Goal: Find contact information: Find contact information

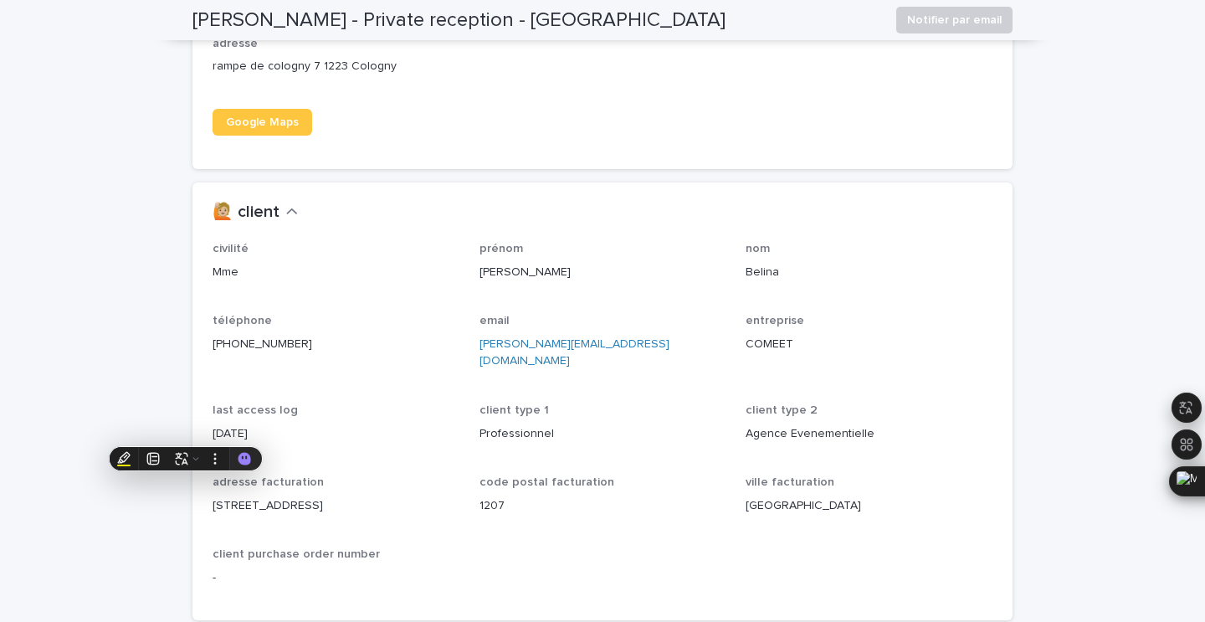
scroll to position [1333, 0]
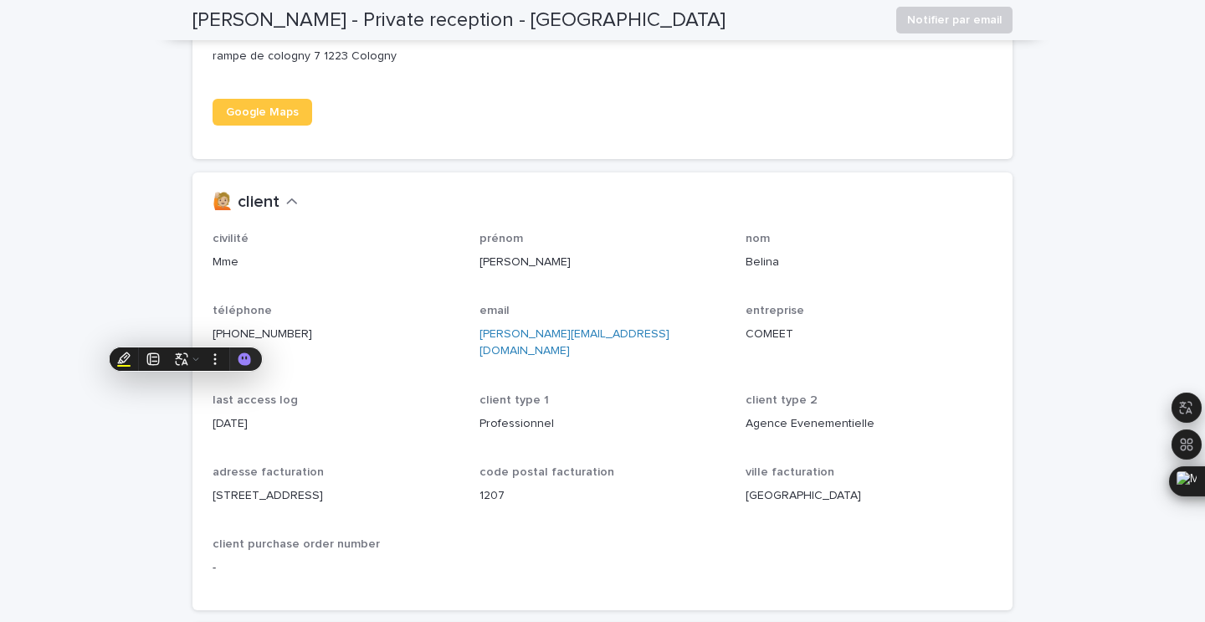
click at [324, 336] on p "[PHONE_NUMBER]" at bounding box center [336, 335] width 247 height 18
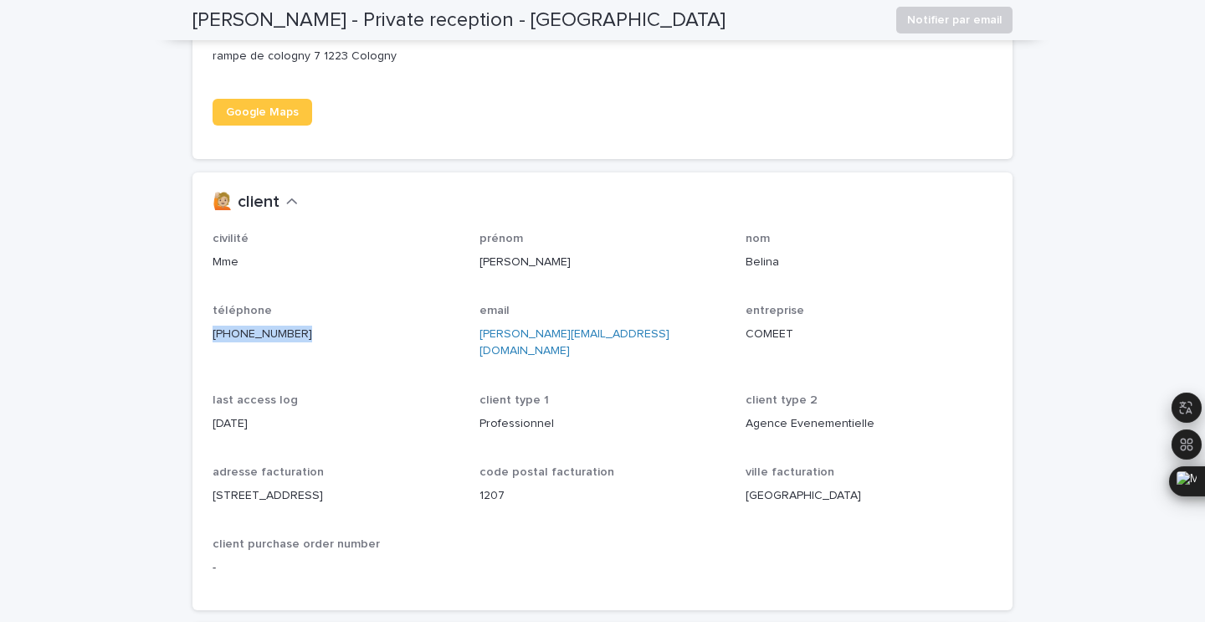
drag, startPoint x: 324, startPoint y: 336, endPoint x: 203, endPoint y: 328, distance: 120.8
click at [203, 328] on div "civilité Mme prénom [PERSON_NAME] nom Belina téléphone [PHONE_NUMBER] email [PE…" at bounding box center [603, 421] width 820 height 378
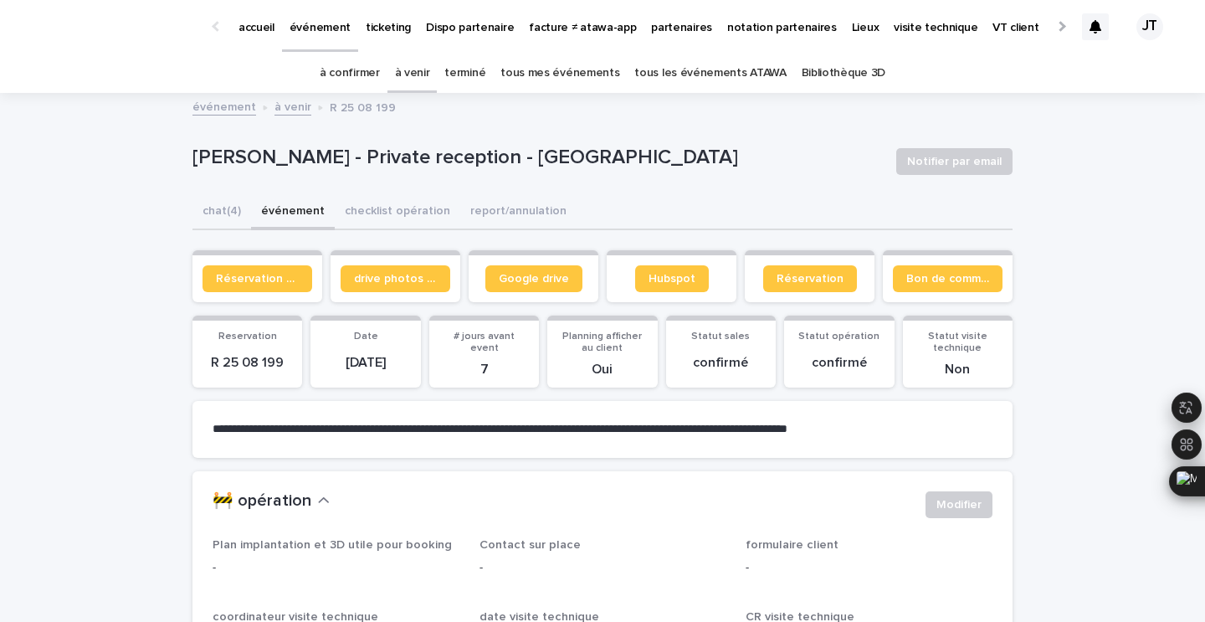
click at [472, 70] on link "terminé" at bounding box center [465, 73] width 41 height 39
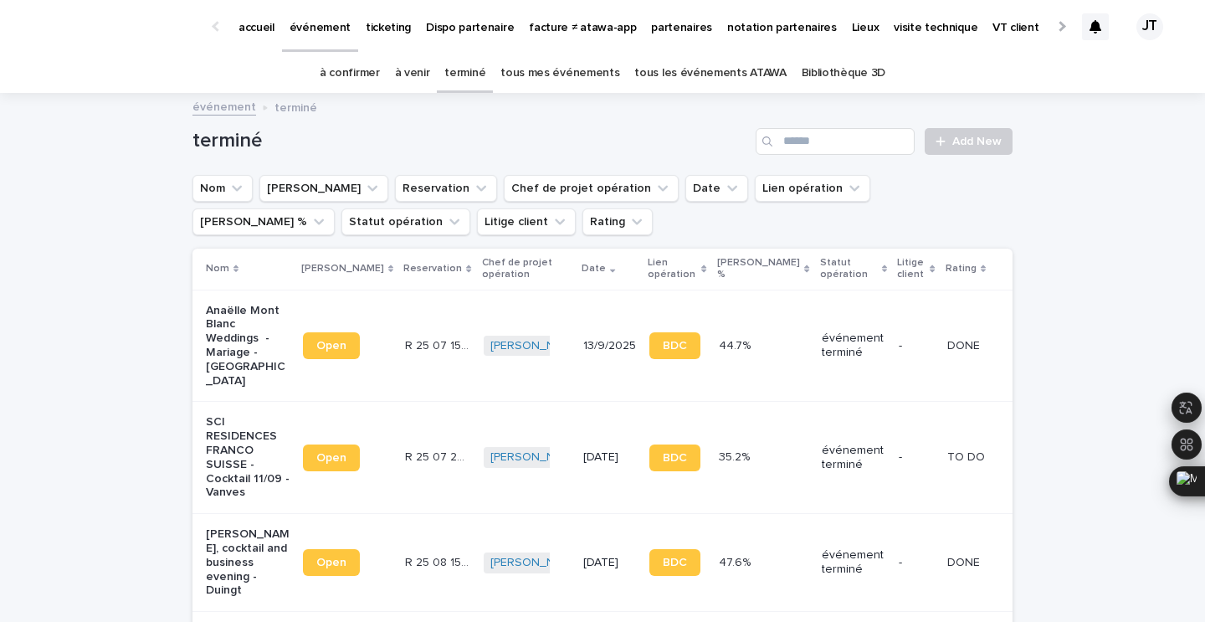
click at [664, 24] on p "partenaires" at bounding box center [681, 17] width 61 height 35
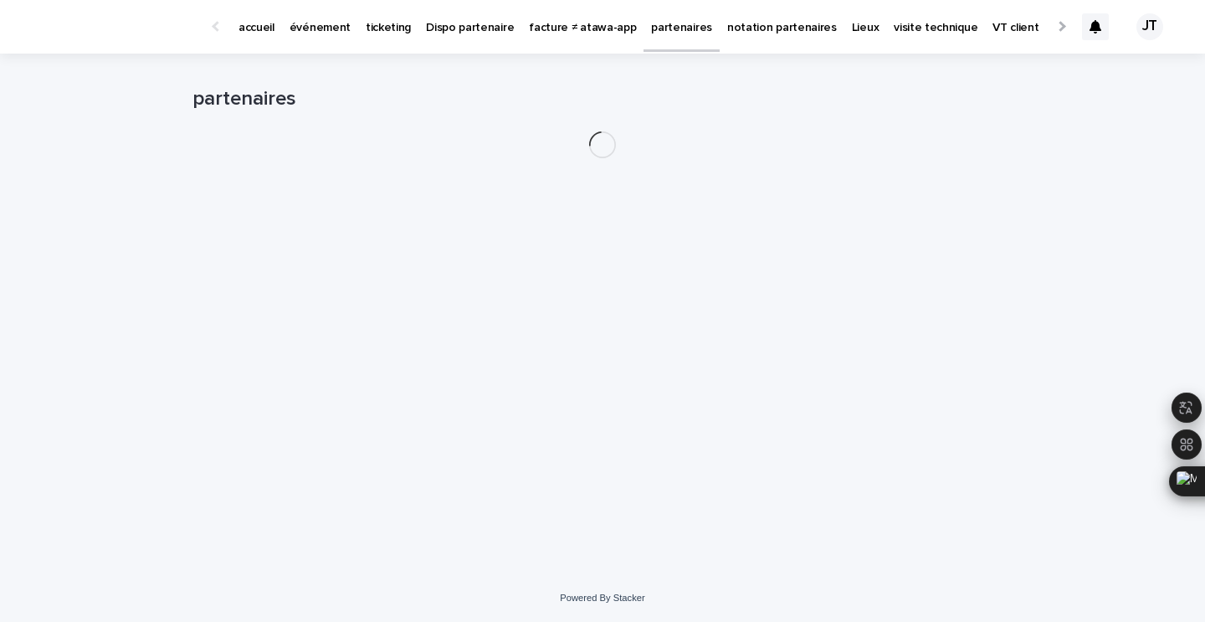
click at [663, 24] on p "partenaires" at bounding box center [681, 17] width 61 height 35
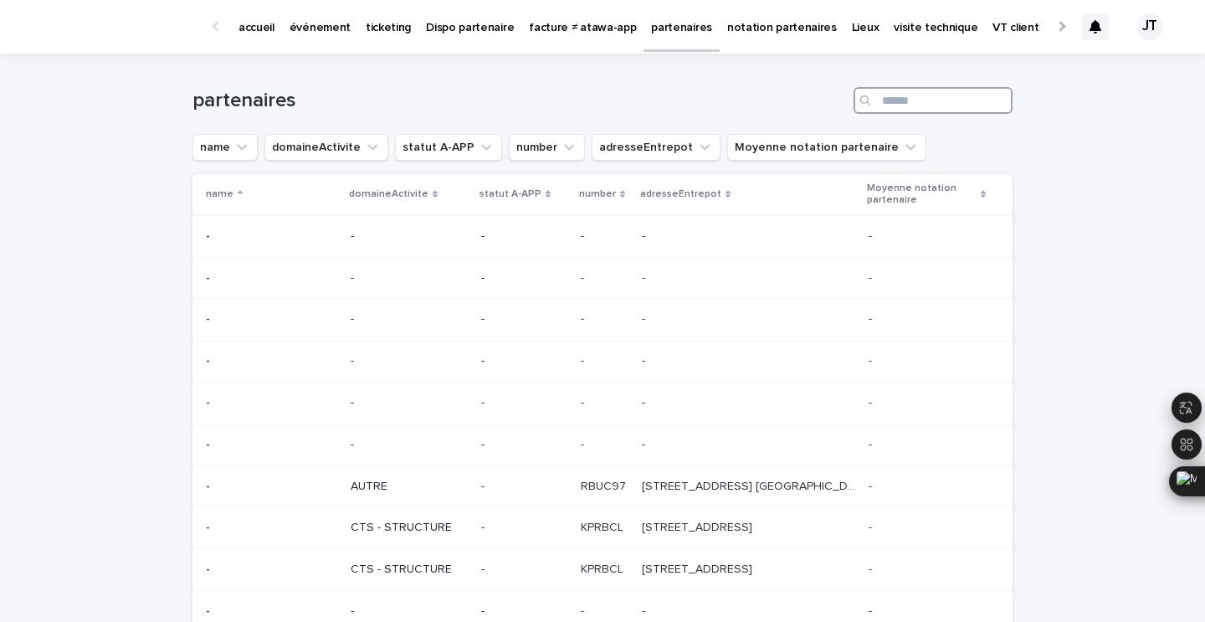
click at [902, 95] on input "Search" at bounding box center [933, 100] width 159 height 27
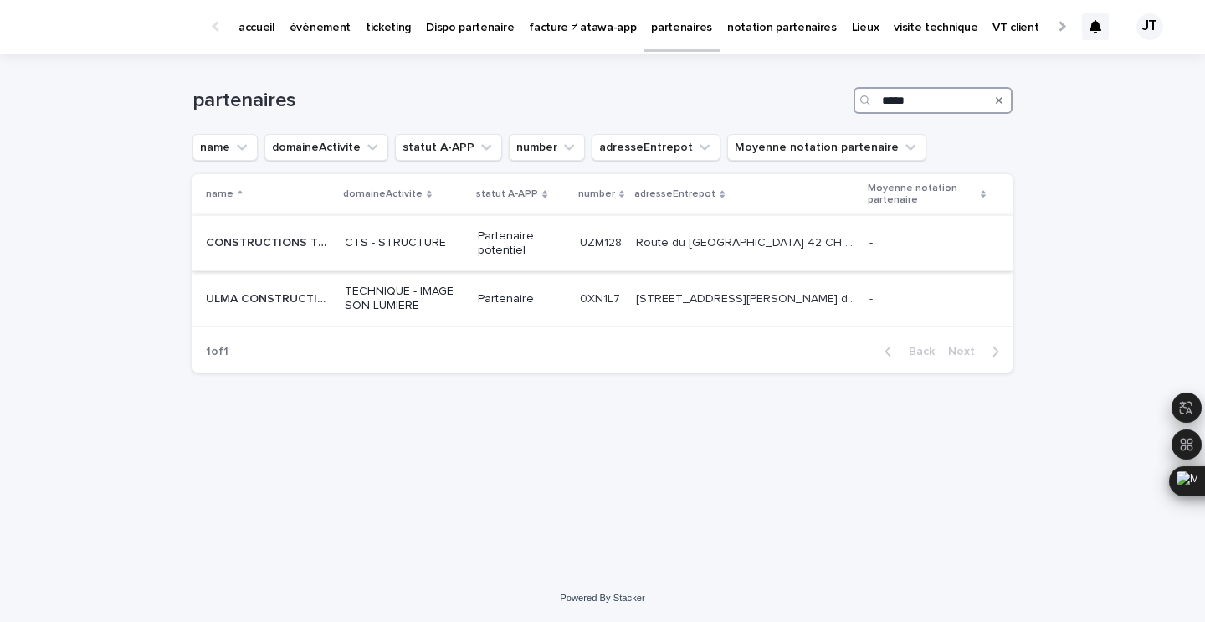
type input "*****"
click at [457, 239] on p "CTS - STRUCTURE" at bounding box center [405, 243] width 120 height 14
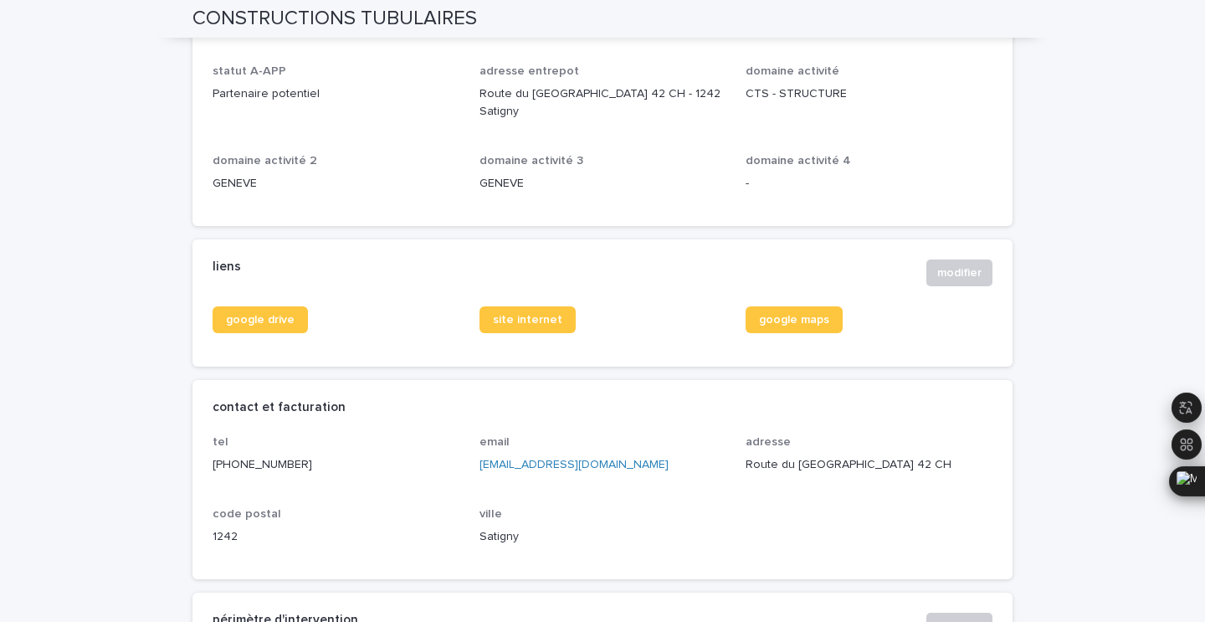
scroll to position [532, 0]
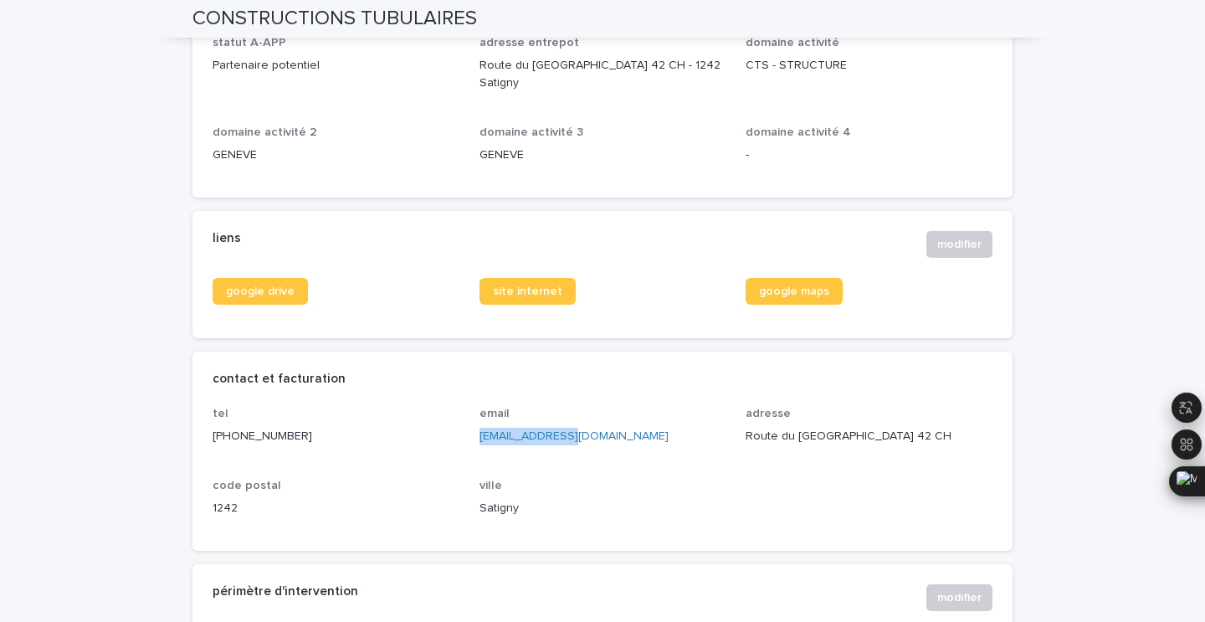
drag, startPoint x: 565, startPoint y: 416, endPoint x: 473, endPoint y: 417, distance: 92.1
click at [473, 417] on div "tel [PHONE_NUMBER] email [EMAIL_ADDRESS][DOMAIN_NAME] adresse [GEOGRAPHIC_DATA]…" at bounding box center [603, 469] width 780 height 124
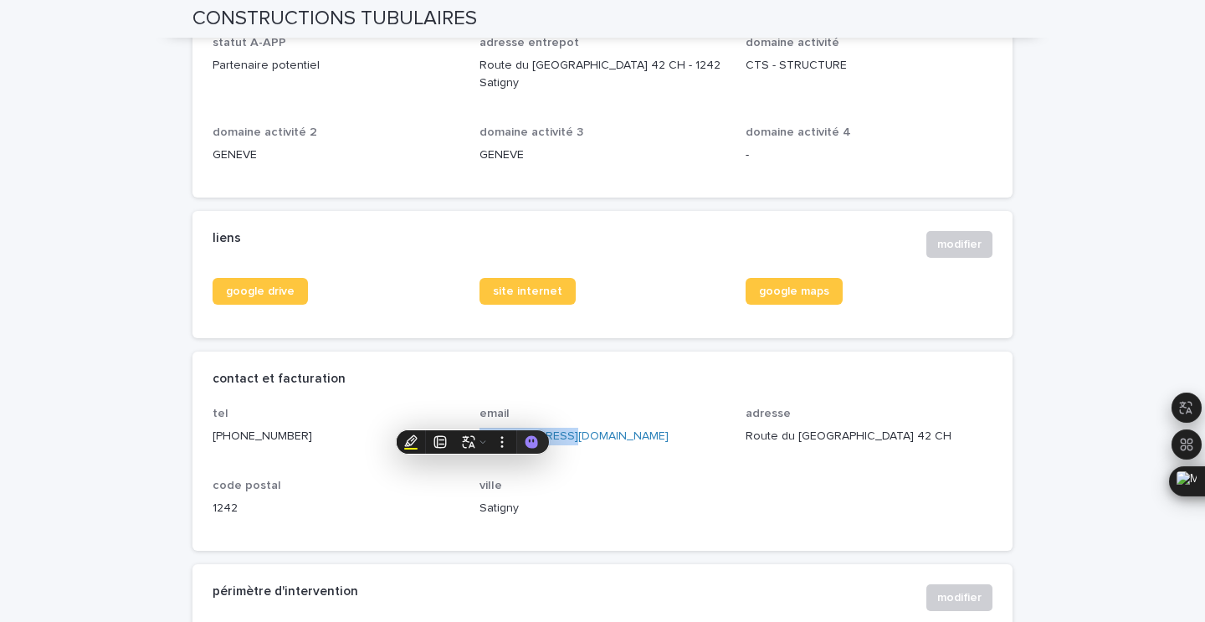
copy link "[EMAIL_ADDRESS][DOMAIN_NAME]"
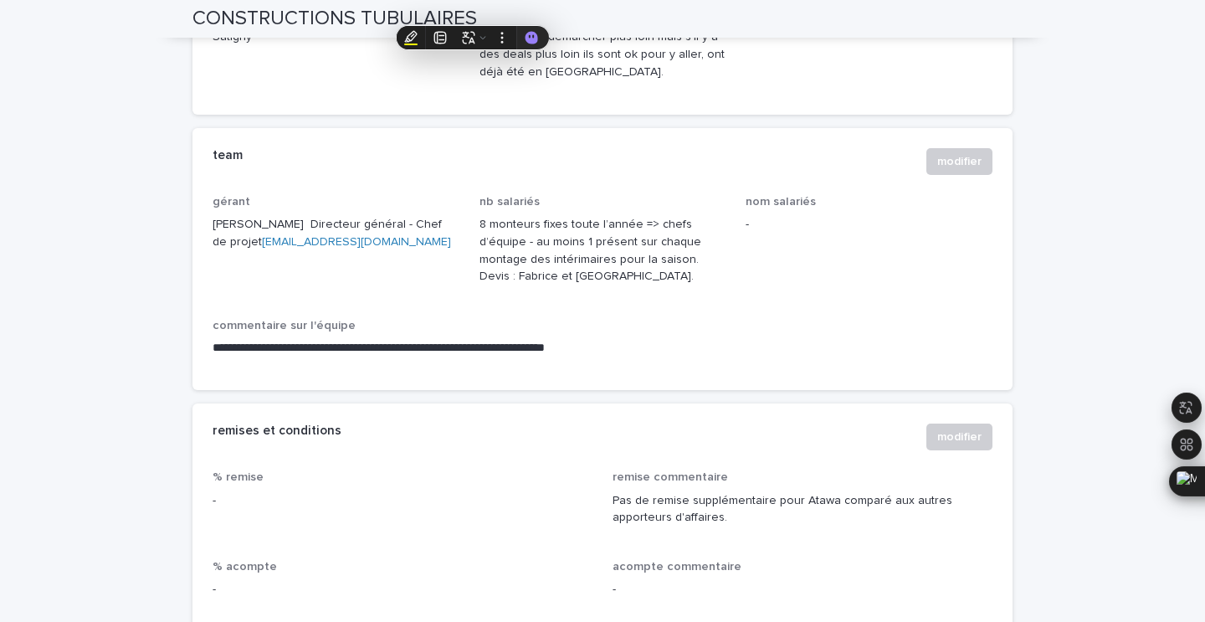
scroll to position [1168, 0]
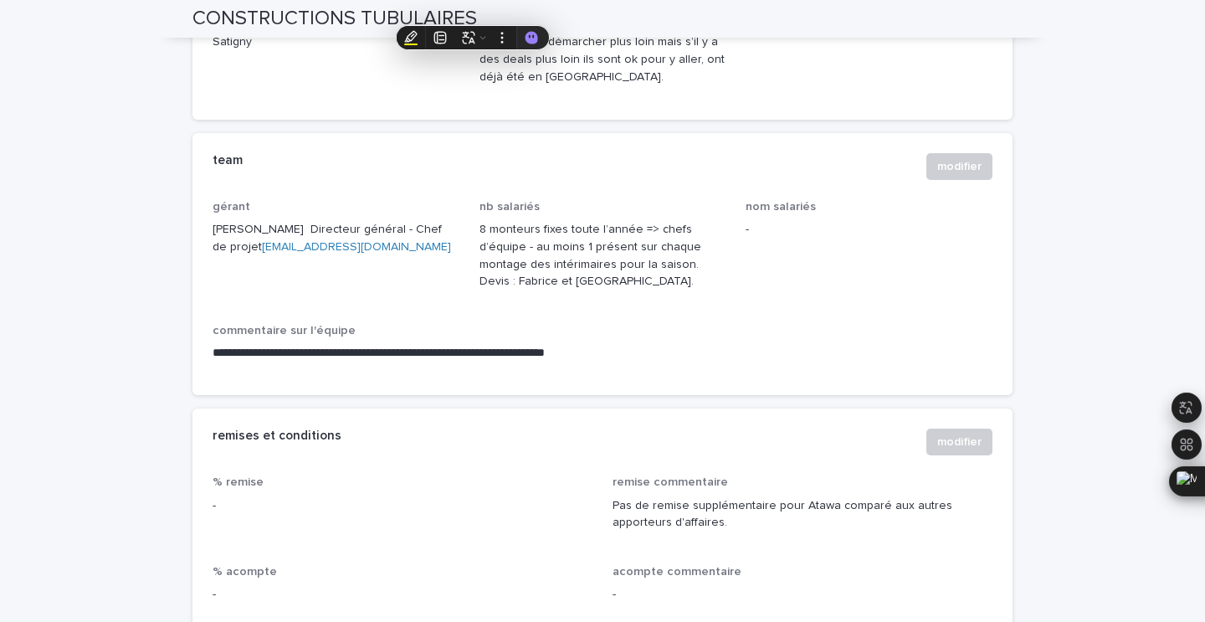
click at [398, 273] on span "gérant [PERSON_NAME] Directeur général - Chef de projet [EMAIL_ADDRESS][DOMAIN_…" at bounding box center [336, 252] width 247 height 104
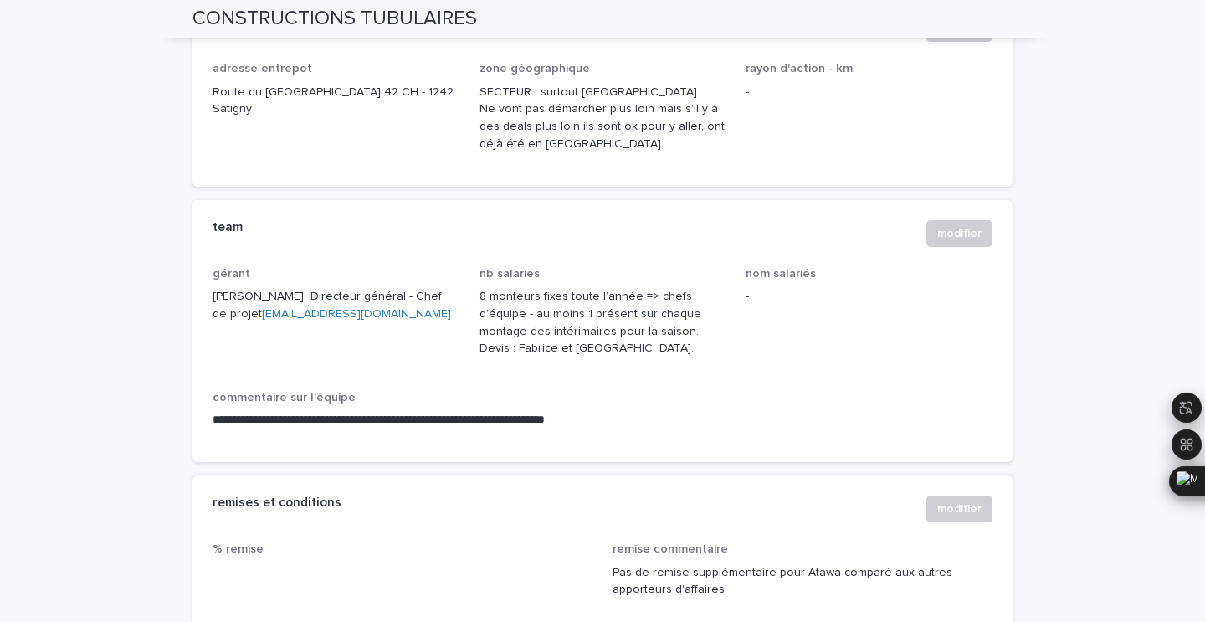
scroll to position [1094, 0]
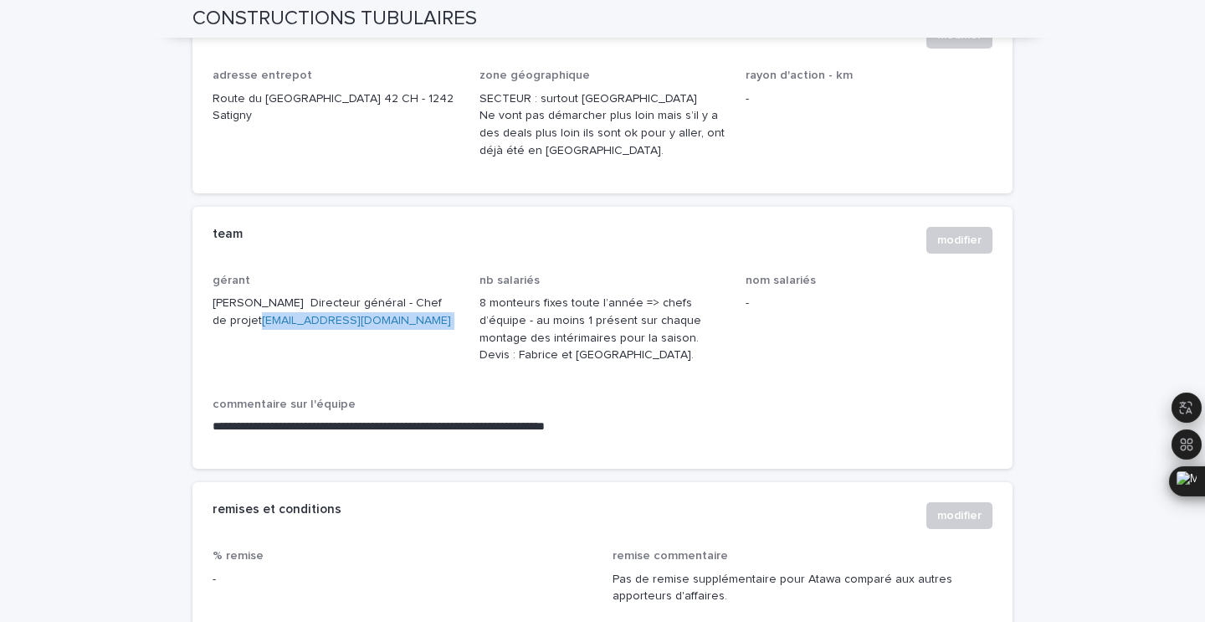
drag, startPoint x: 369, startPoint y: 307, endPoint x: 248, endPoint y: 306, distance: 121.4
click at [248, 306] on p "[PERSON_NAME] Directeur général - Chef de projet [EMAIL_ADDRESS][DOMAIN_NAME]" at bounding box center [336, 312] width 247 height 35
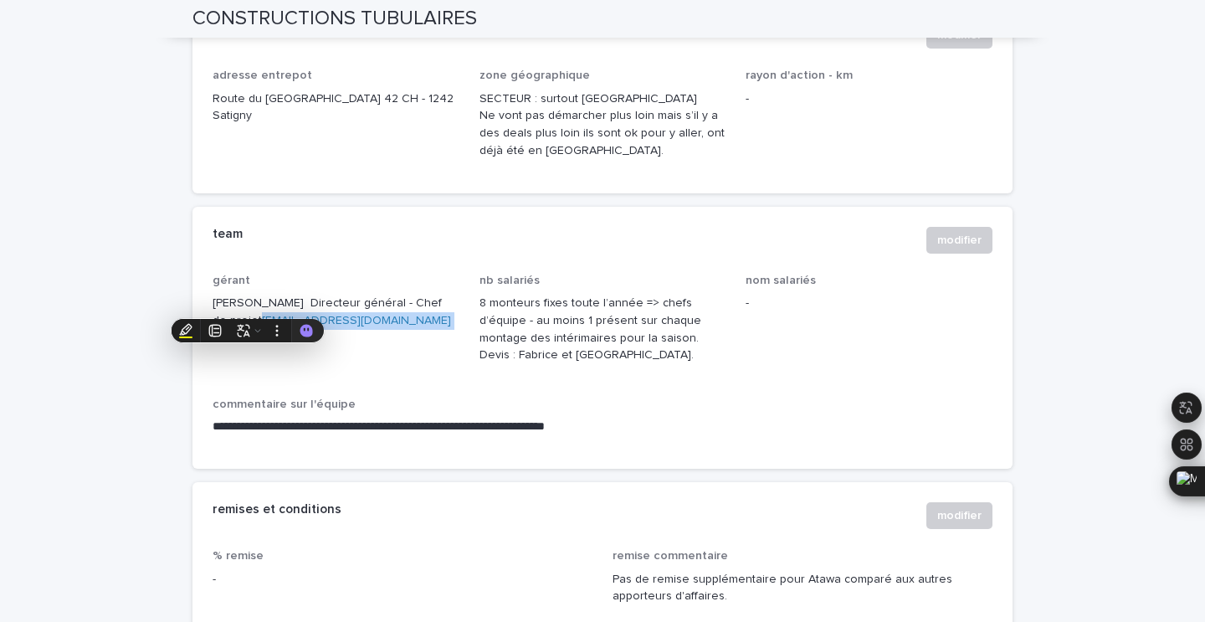
copy p "[EMAIL_ADDRESS][DOMAIN_NAME]"
